Goal: Communication & Community: Answer question/provide support

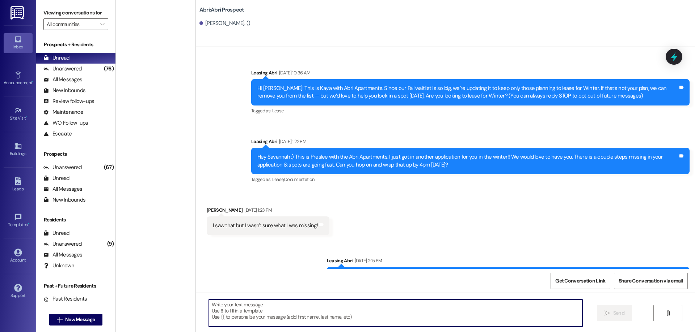
scroll to position [1074, 0]
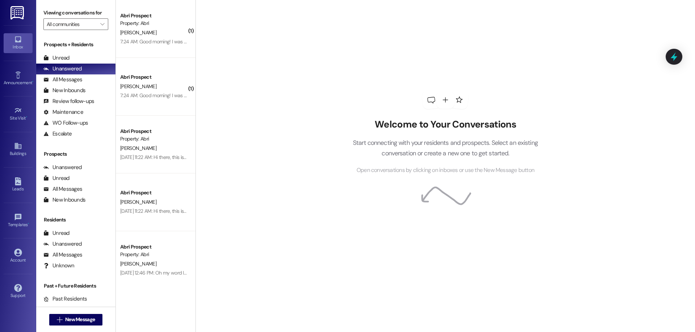
click at [65, 50] on div "Prospects + Residents Unread (0) Unread: Any message you haven't read yet will …" at bounding box center [75, 90] width 79 height 98
click at [62, 57] on div "Unread" at bounding box center [56, 58] width 26 height 8
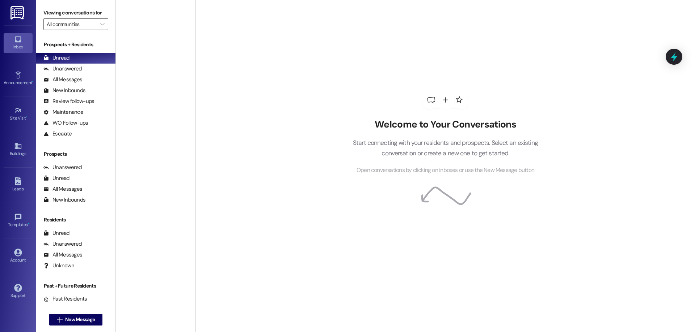
scroll to position [471, 0]
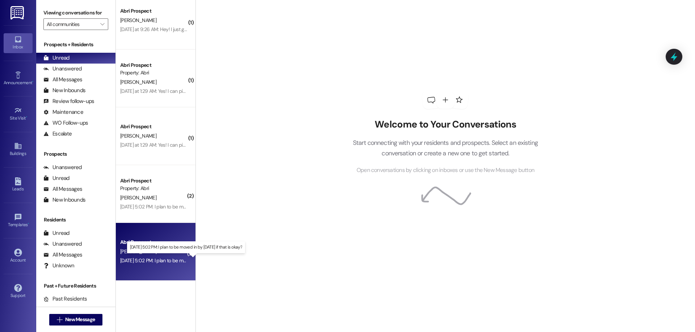
click at [171, 262] on div "[DATE] 5:02 PM: I plan to be moved in by [DATE] if that is okay? [DATE] 5:02 PM…" at bounding box center [185, 261] width 130 height 7
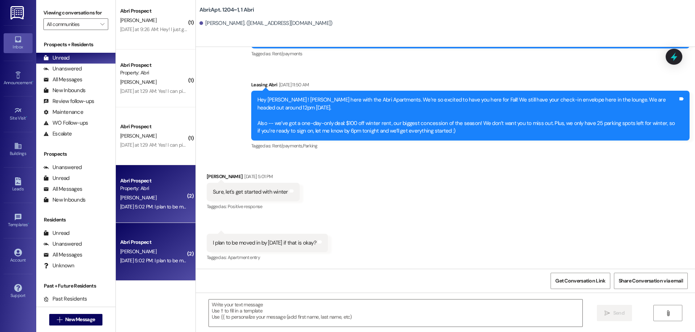
scroll to position [435, 0]
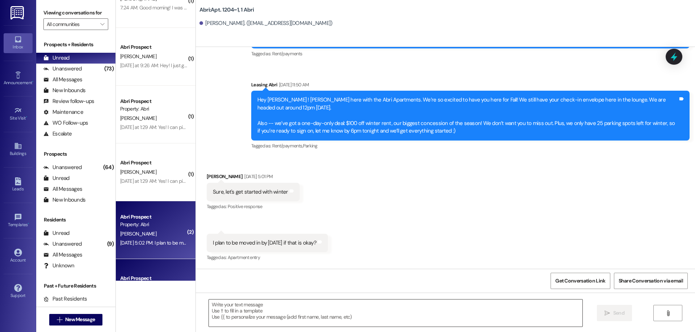
click at [317, 305] on textarea at bounding box center [395, 313] width 373 height 27
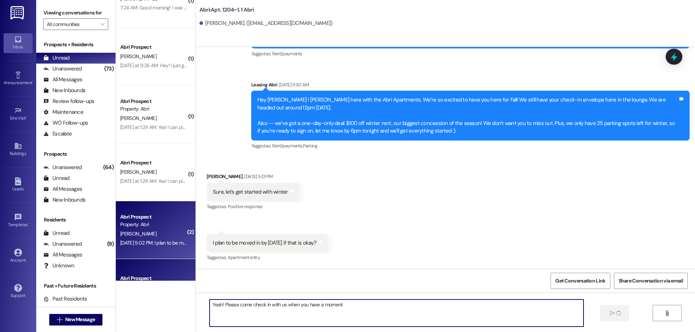
scroll to position [4164, 0]
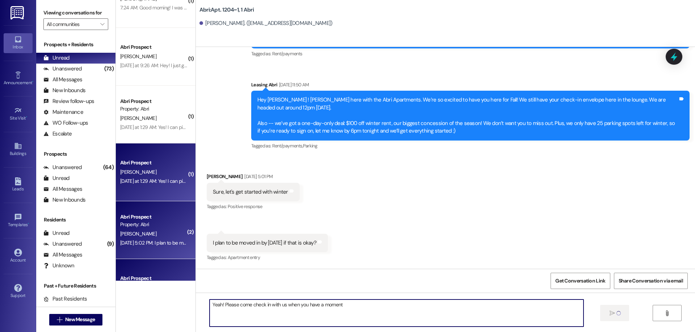
type textarea "Yeah! Please come check in with us when you have a moment"
click at [159, 176] on div "E. Dickinson" at bounding box center [153, 172] width 68 height 9
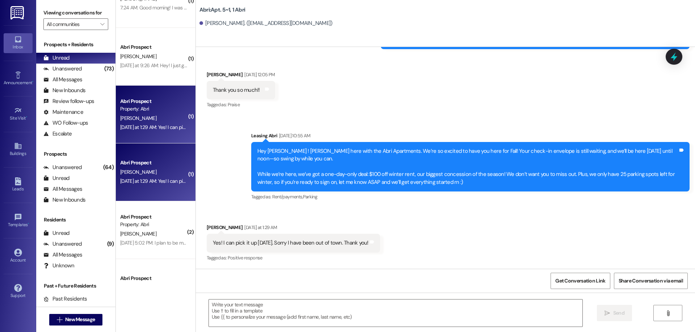
scroll to position [363, 0]
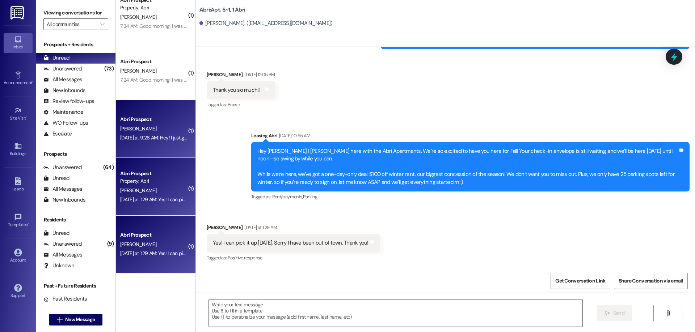
click at [148, 126] on div "D. Petersen" at bounding box center [153, 128] width 68 height 9
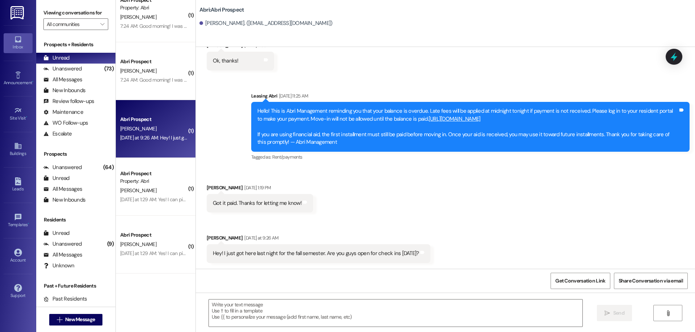
scroll to position [3479, 0]
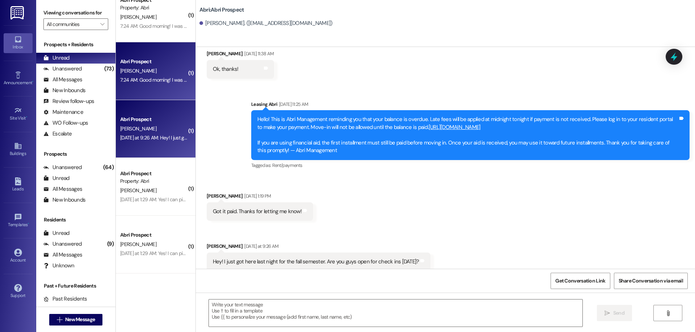
click at [150, 87] on div "Abri Prospect G. Barton 7:24 AM: Good morning! I was wondering if I could possi…" at bounding box center [156, 71] width 80 height 58
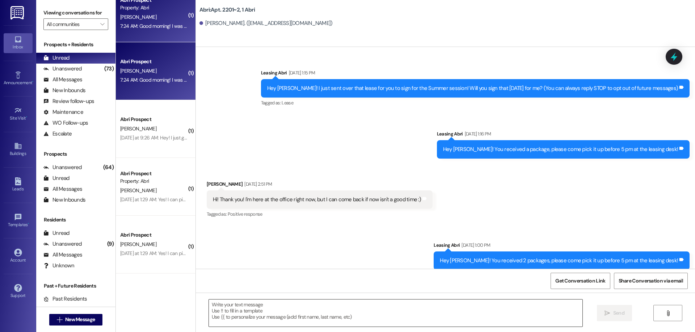
click at [343, 314] on textarea at bounding box center [395, 313] width 373 height 27
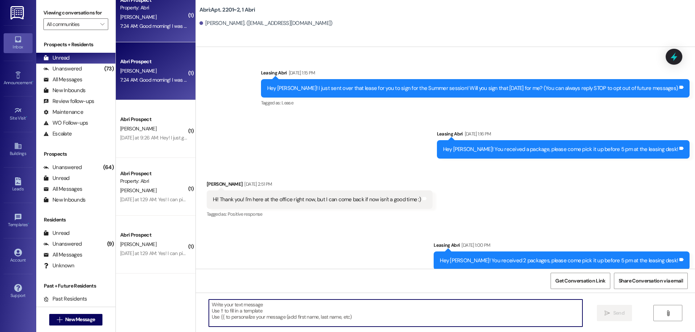
scroll to position [21432, 0]
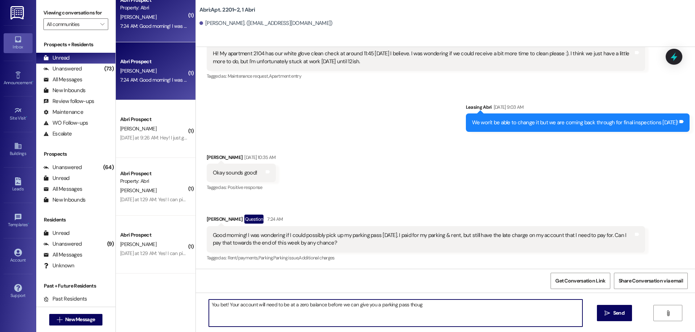
type textarea "You bet! Your account will need to be at a zero balance before we can give you …"
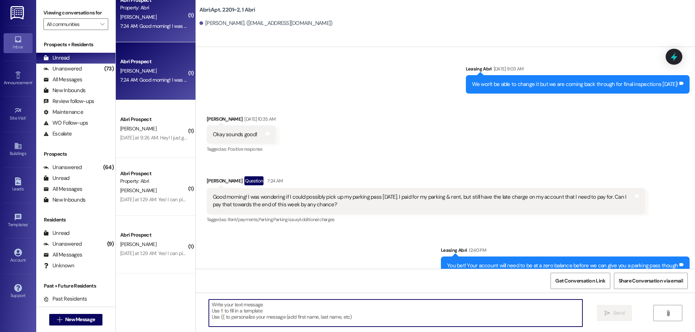
scroll to position [254, 0]
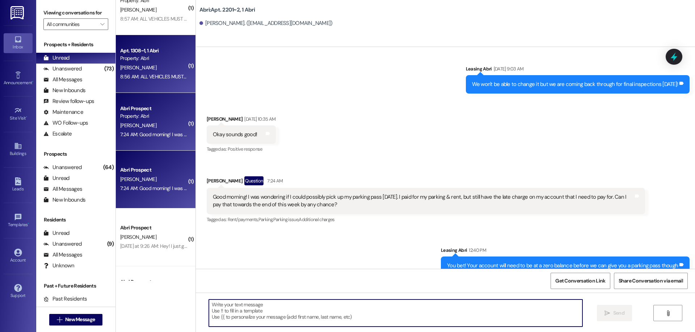
click at [150, 74] on div "8:56 AM: ALL VEHICLES MUST BE CLEARED FROM THE LOT BY 10 AM.Any cars left in th…" at bounding box center [606, 76] width 972 height 7
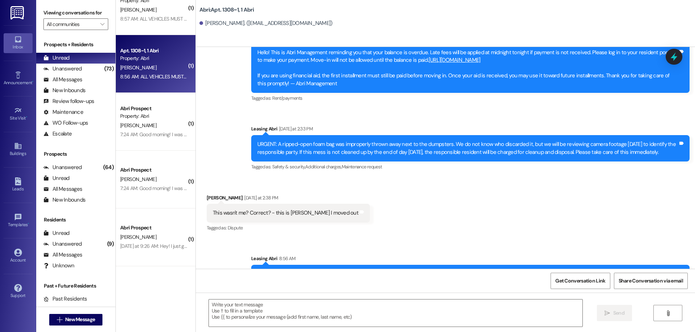
scroll to position [182, 0]
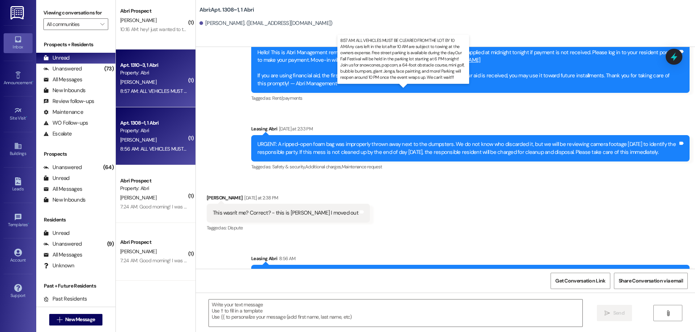
click at [148, 88] on div "8:57 AM: ALL VEHICLES MUST BE CLEARED FROM THE LOT BY 10 AM.Any cars left in th…" at bounding box center [605, 91] width 971 height 7
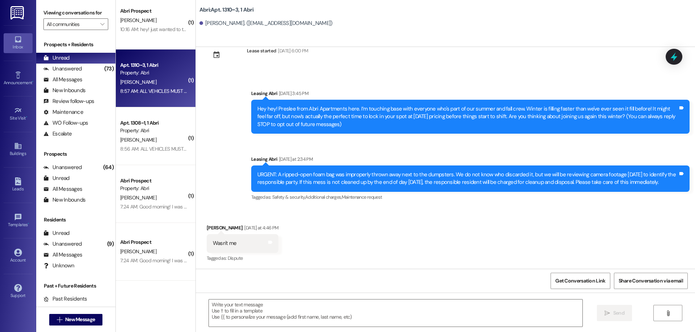
scroll to position [99, 0]
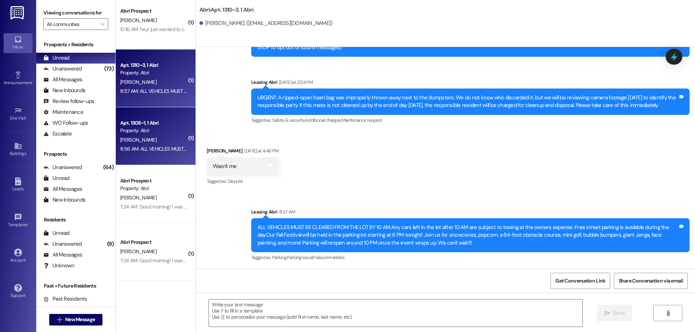
click at [122, 125] on div "Apt. 1308~1, 1 Abri" at bounding box center [153, 123] width 67 height 8
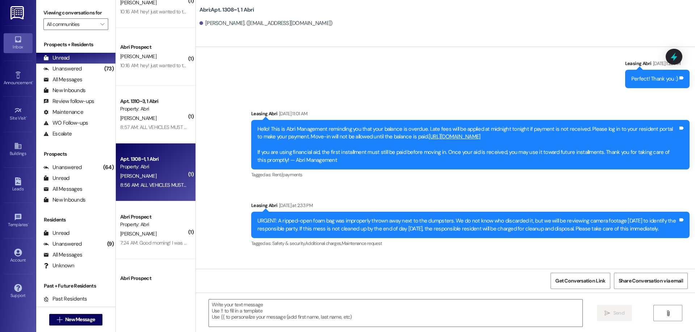
scroll to position [110, 0]
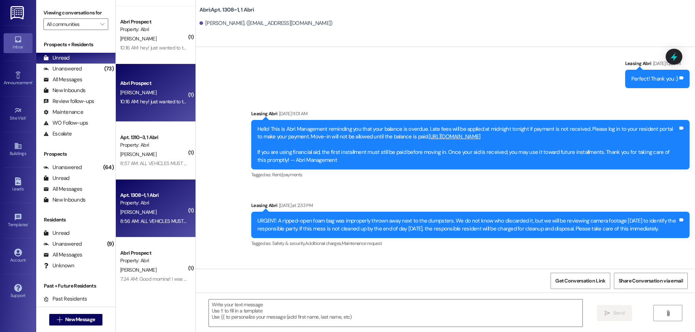
click at [165, 110] on div "Abri Prospect E. Lee 10:16 AM: hey! just wanted to text you guys and let you kn…" at bounding box center [156, 93] width 80 height 58
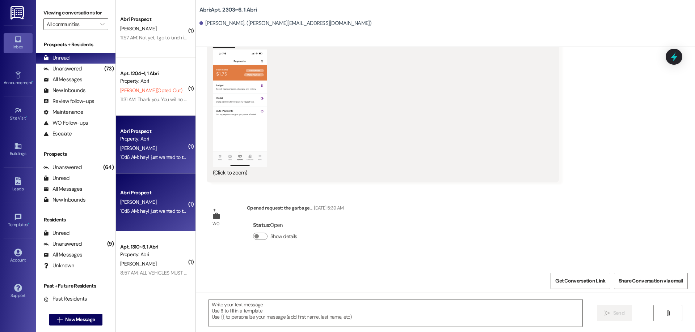
scroll to position [10616, 0]
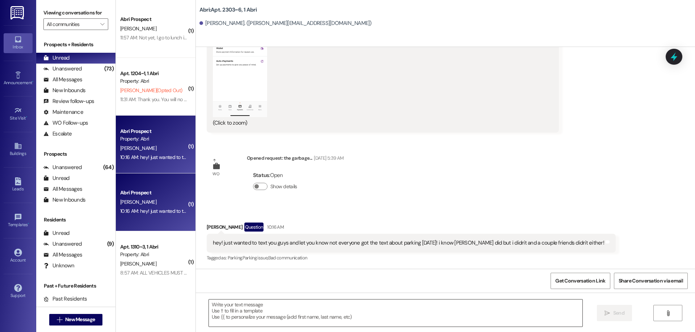
click at [354, 314] on textarea at bounding box center [395, 313] width 373 height 27
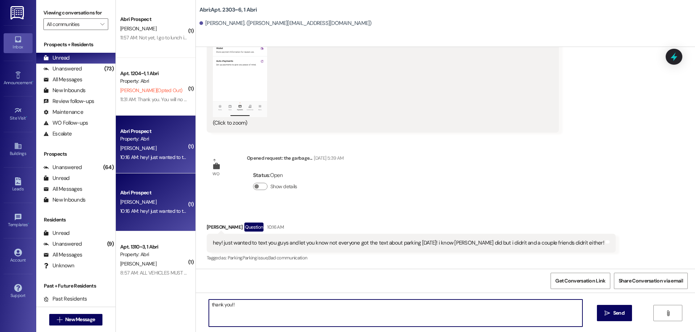
type textarea "thank you!!"
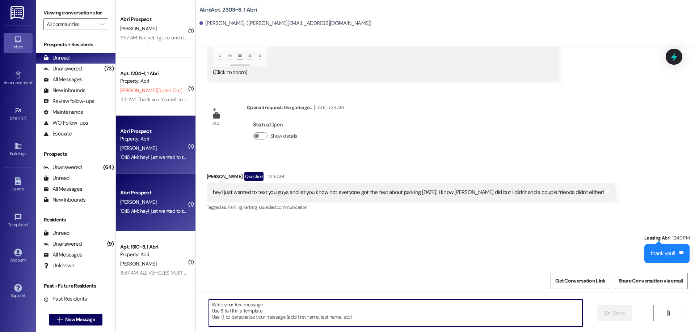
scroll to position [10667, 0]
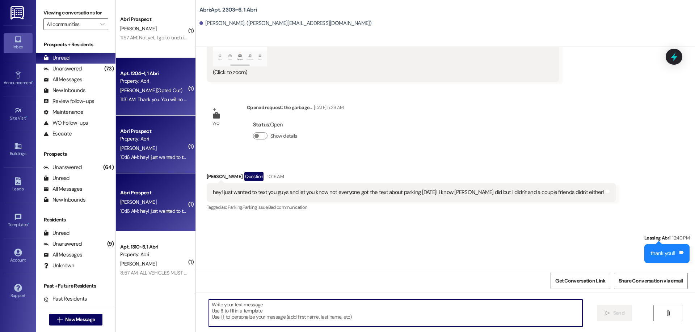
click at [116, 63] on div "Apt. 1204~1, 1 Abri Property: Abri J. Toomey (Opted Out) 11:31 AM: Thank you. Y…" at bounding box center [156, 87] width 80 height 58
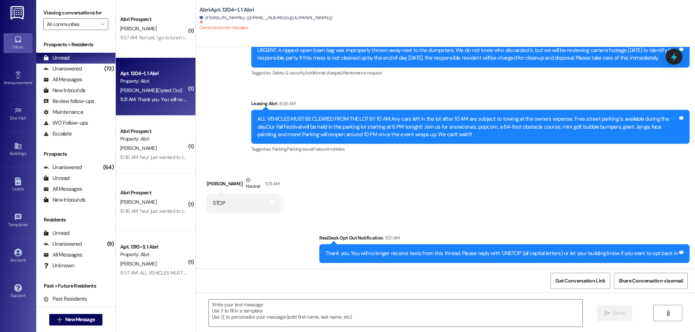
scroll to position [1254, 0]
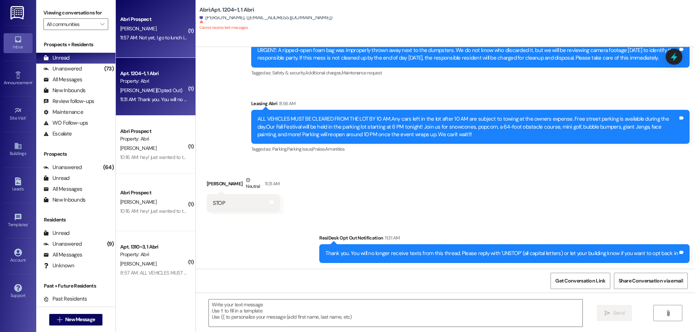
click at [145, 40] on div "11:57 AM: Not yet, I go to lunch in an hour and I'll chat then 11:57 AM: Not ye…" at bounding box center [179, 37] width 119 height 7
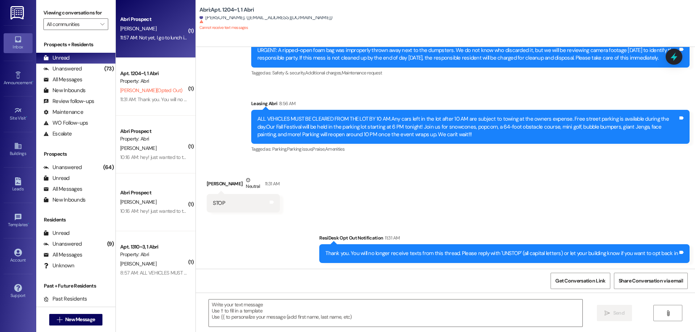
scroll to position [254, 0]
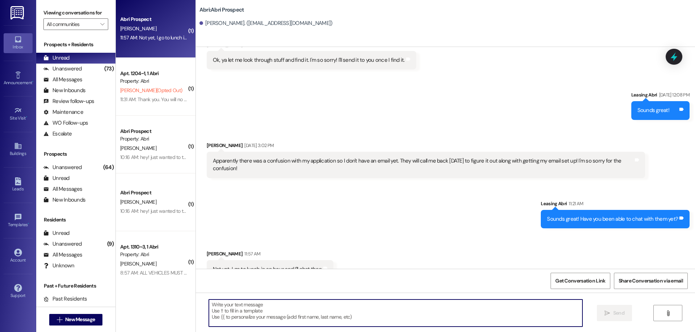
click at [343, 313] on textarea at bounding box center [395, 313] width 373 height 27
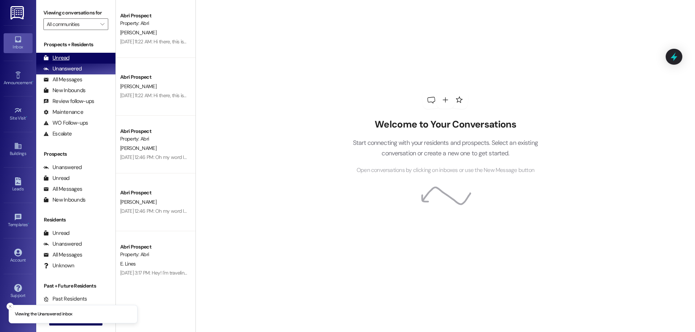
click at [58, 55] on div "Unread" at bounding box center [56, 58] width 26 height 8
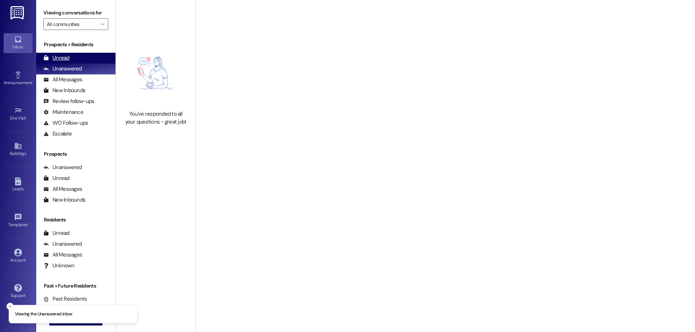
click at [69, 55] on div "Unread" at bounding box center [56, 58] width 26 height 8
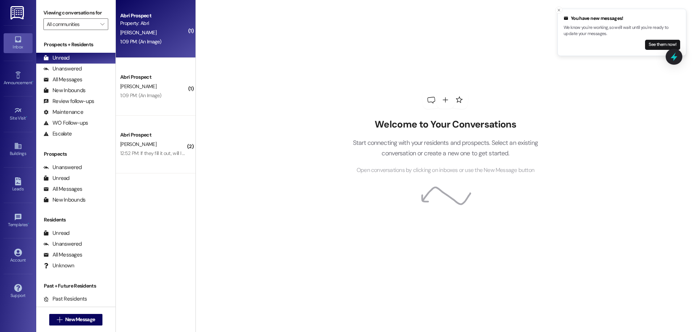
click at [158, 43] on div "1:09 PM: (An Image) 1:09 PM: (An Image)" at bounding box center [153, 41] width 68 height 9
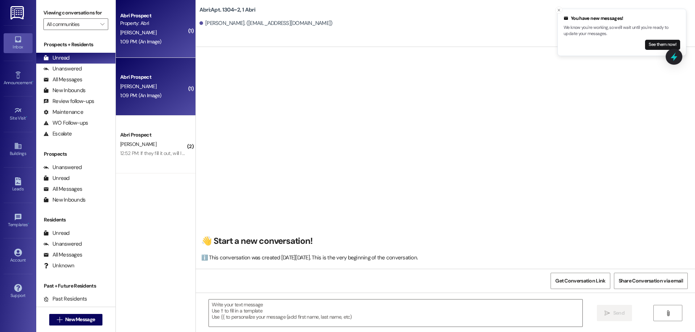
click at [558, 10] on li "You have new messages! We know you're working, so we'll wait until you're ready…" at bounding box center [621, 32] width 129 height 47
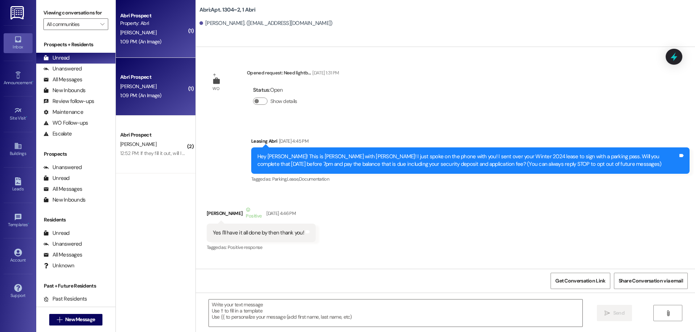
scroll to position [21076, 0]
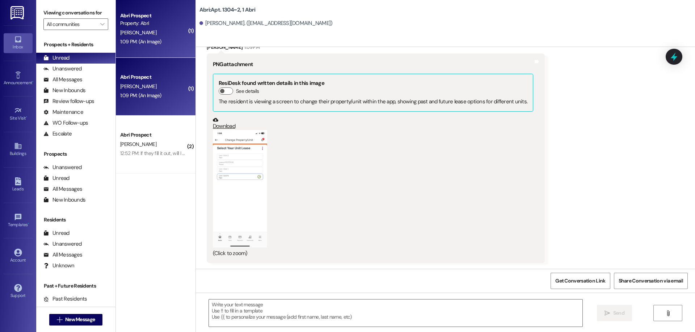
click at [239, 179] on button "Zoom image" at bounding box center [240, 189] width 54 height 118
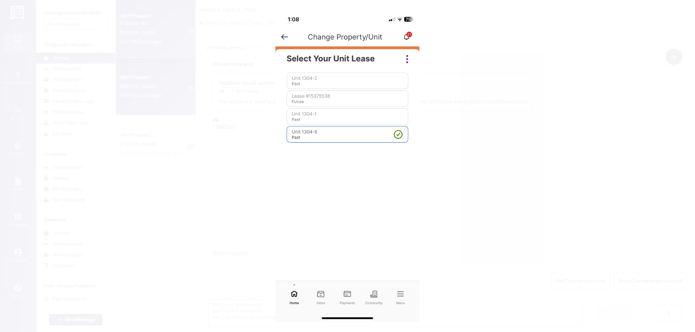
click at [349, 128] on button "Unzoom image" at bounding box center [347, 166] width 695 height 332
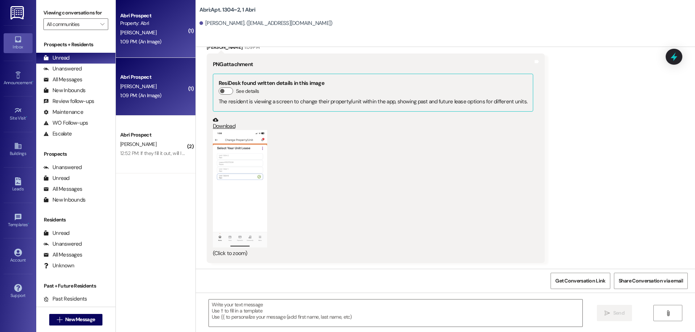
drag, startPoint x: 250, startPoint y: 187, endPoint x: 216, endPoint y: 126, distance: 70.1
click at [216, 126] on link "Download" at bounding box center [373, 123] width 320 height 13
click at [70, 320] on span "New Message" at bounding box center [80, 320] width 30 height 8
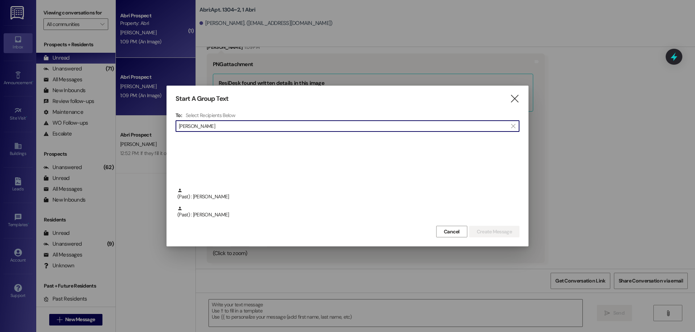
scroll to position [253, 0]
drag, startPoint x: 216, startPoint y: 124, endPoint x: 69, endPoint y: 132, distance: 146.8
click at [69, 132] on div "Start A Group Text  To: Select Recipients Below  emma  (Past) : Emma Johnson…" at bounding box center [347, 166] width 695 height 332
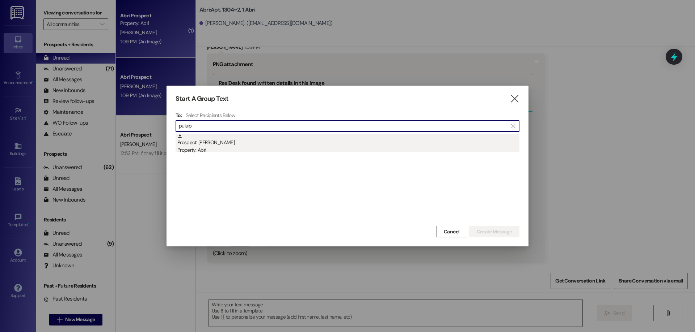
type input "pulsip"
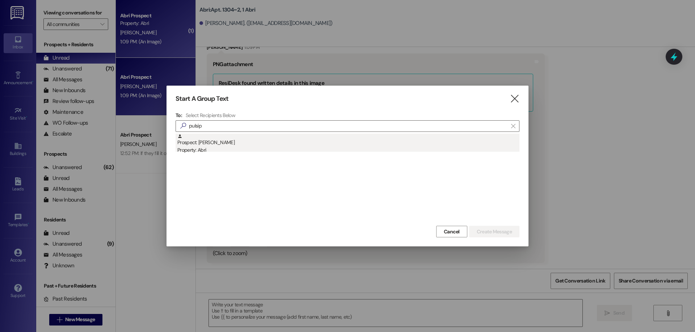
click at [282, 139] on div "Prospect: Mary Pulsipher Property: Abri" at bounding box center [348, 144] width 342 height 21
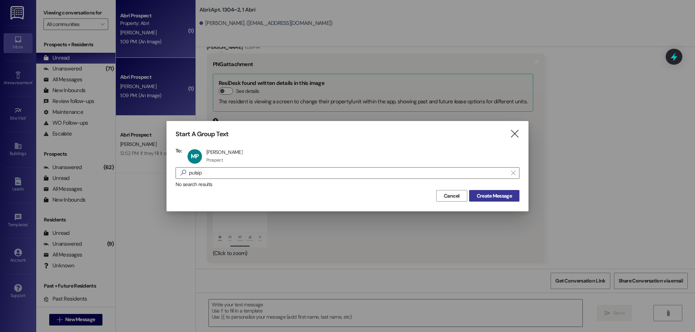
click at [478, 194] on span "Create Message" at bounding box center [493, 196] width 35 height 8
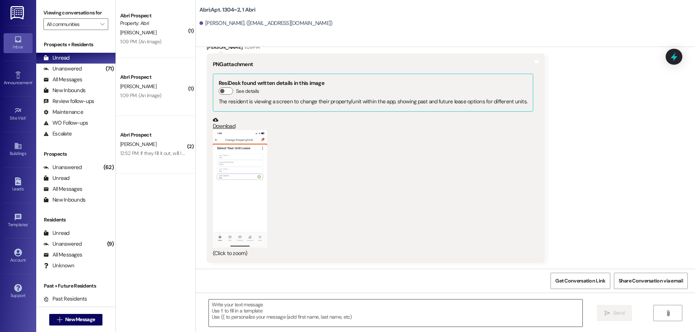
click at [247, 311] on textarea at bounding box center [395, 313] width 373 height 27
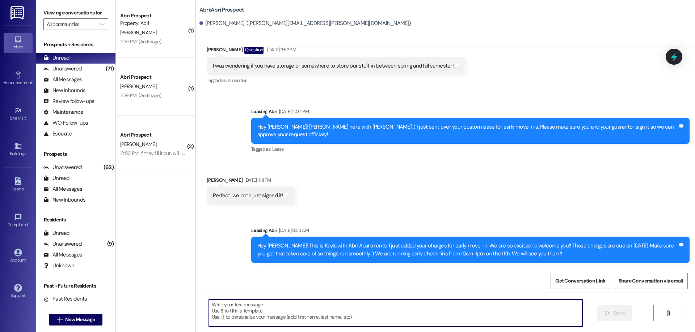
scroll to position [569, 0]
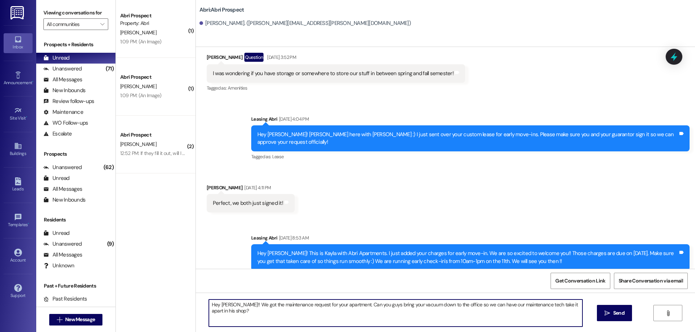
type textarea "Hey Mary!! We got the maintenance request for your apartment. Can you guys brin…"
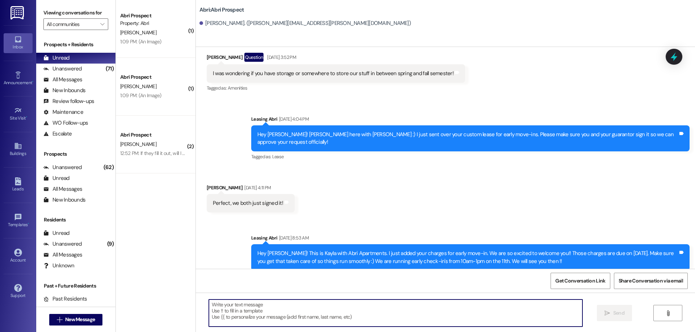
scroll to position [669, 0]
